Goal: Information Seeking & Learning: Learn about a topic

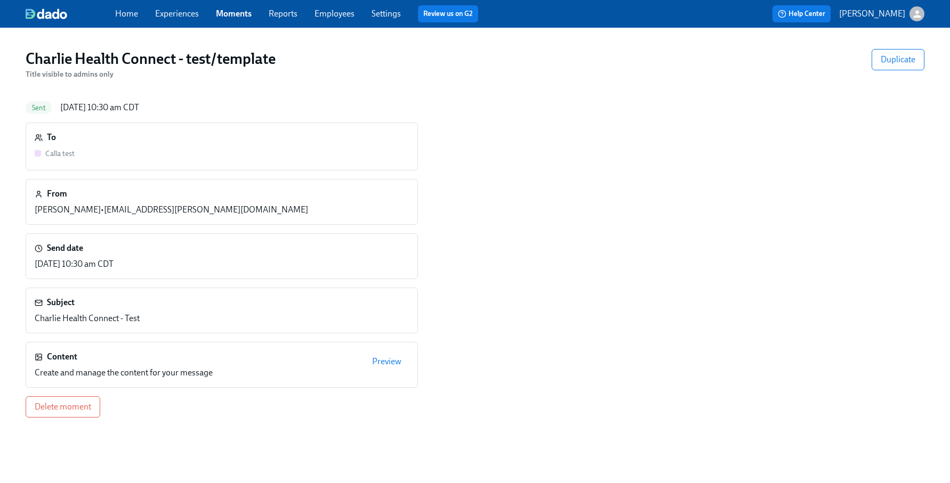
click at [166, 9] on link "Experiences" at bounding box center [177, 14] width 44 height 10
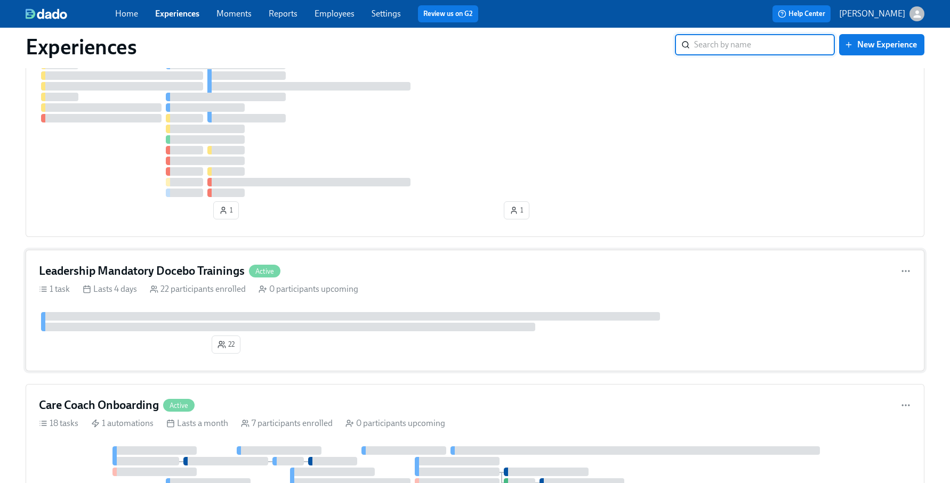
scroll to position [393, 0]
click at [362, 271] on div "Leadership Mandatory Docebo Trainings Active" at bounding box center [475, 270] width 872 height 16
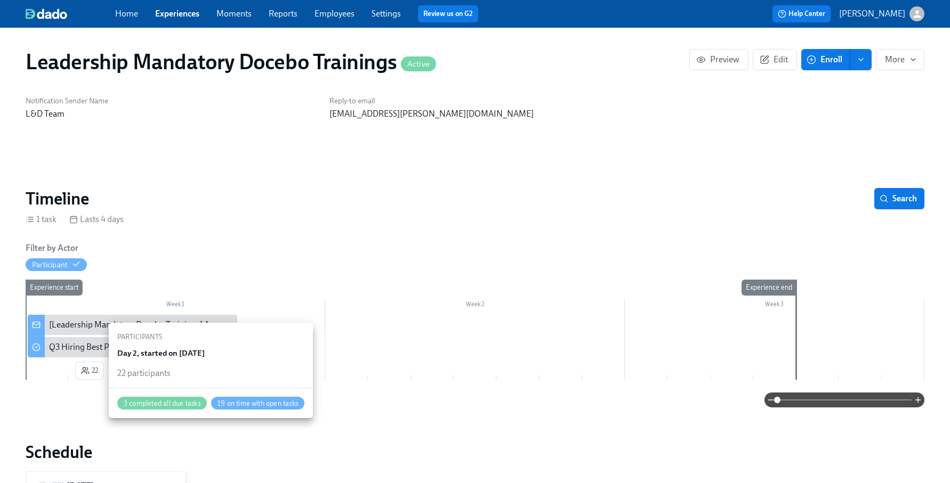
click at [93, 369] on span "22" at bounding box center [89, 371] width 17 height 11
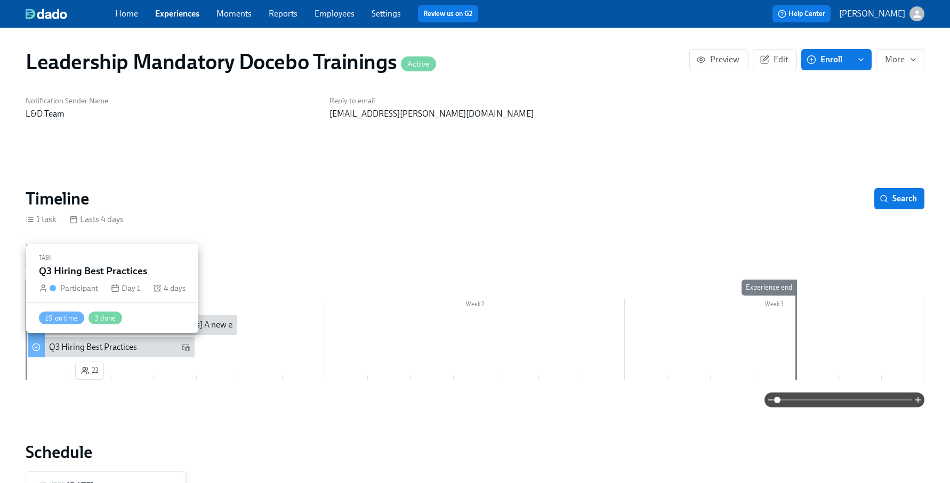
click at [118, 346] on div "Q3 Hiring Best Practices" at bounding box center [93, 348] width 88 height 12
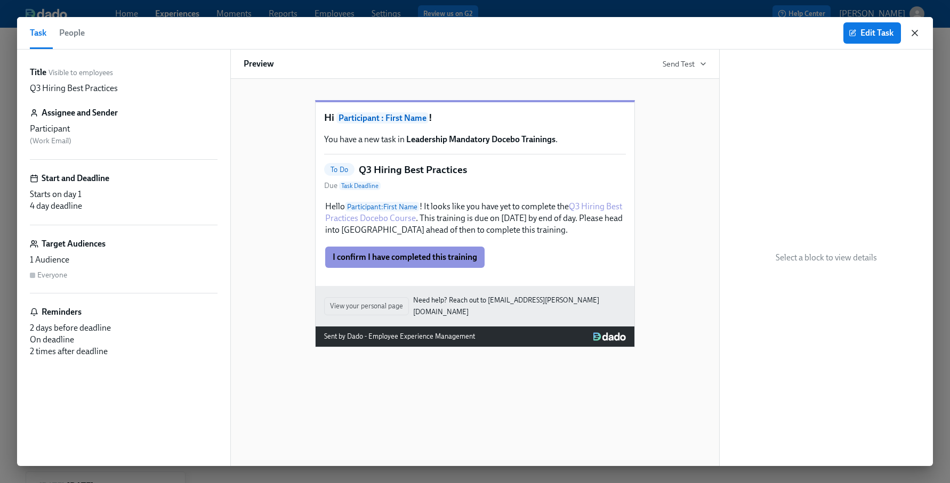
click at [912, 33] on icon "button" at bounding box center [914, 33] width 11 height 11
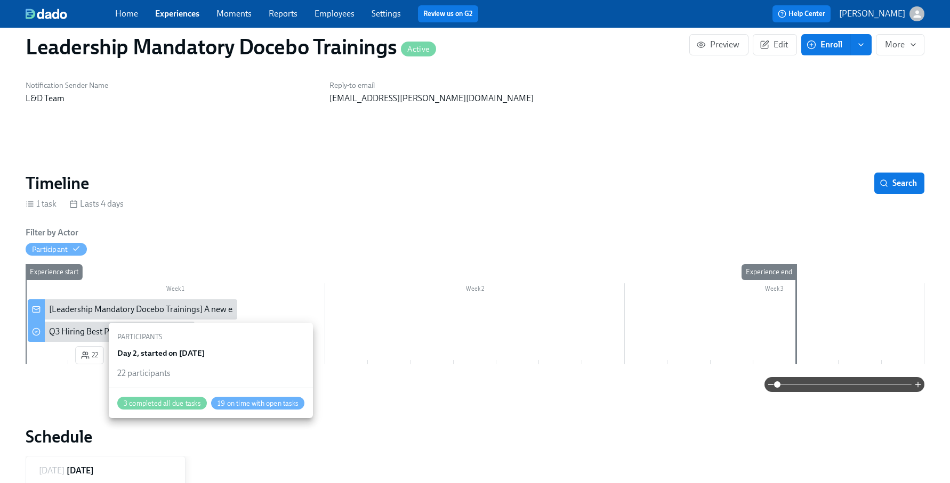
scroll to position [18, 0]
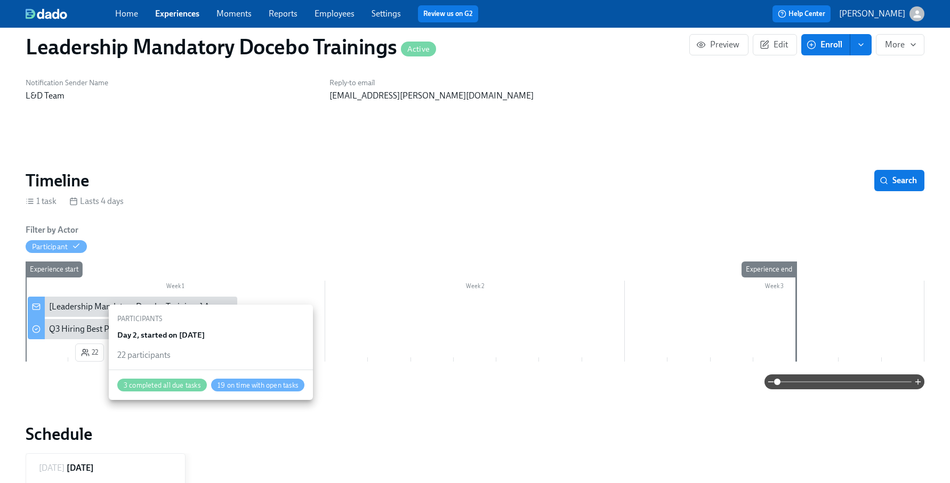
click at [90, 356] on span "22" at bounding box center [89, 352] width 17 height 11
click at [82, 350] on icon "button" at bounding box center [85, 353] width 9 height 9
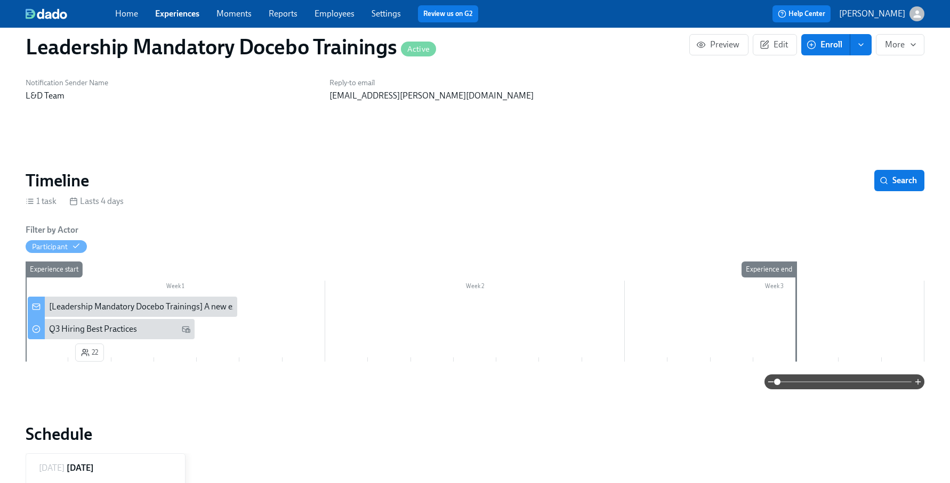
click at [124, 360] on div at bounding box center [132, 360] width 43 height 4
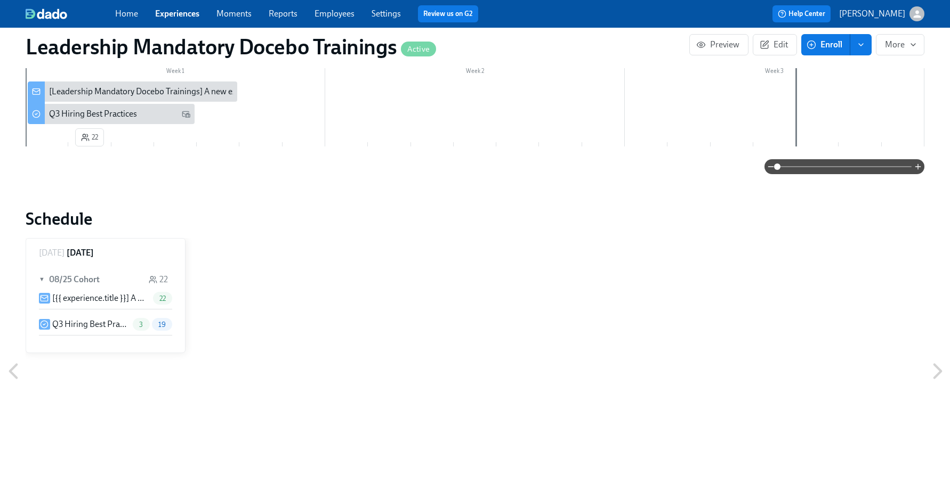
scroll to position [231, 0]
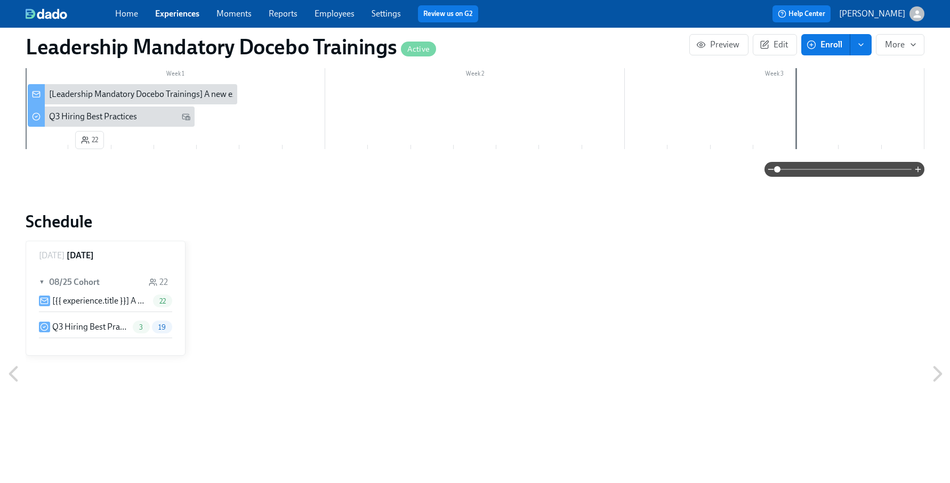
click at [75, 280] on h6 "08/25 Cohort" at bounding box center [74, 283] width 51 height 12
click at [143, 328] on span "3" at bounding box center [141, 327] width 17 height 8
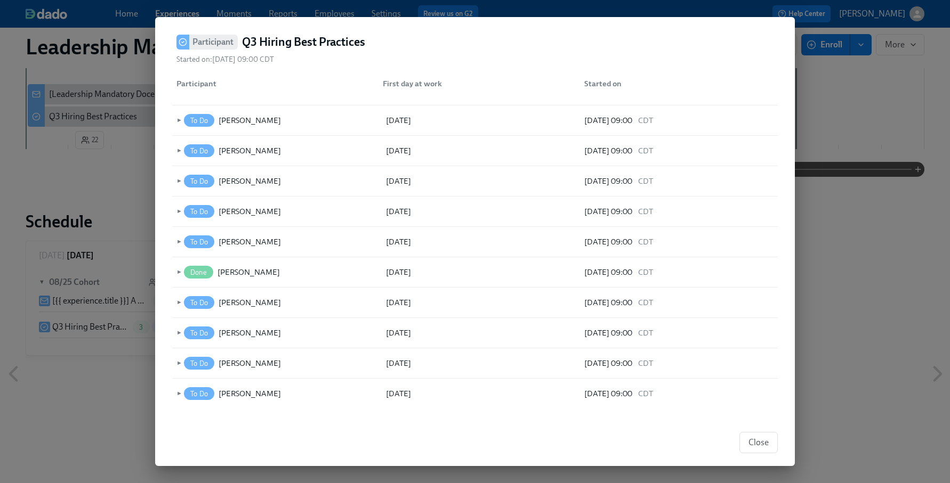
scroll to position [367, 0]
